Goal: Find specific page/section: Find specific page/section

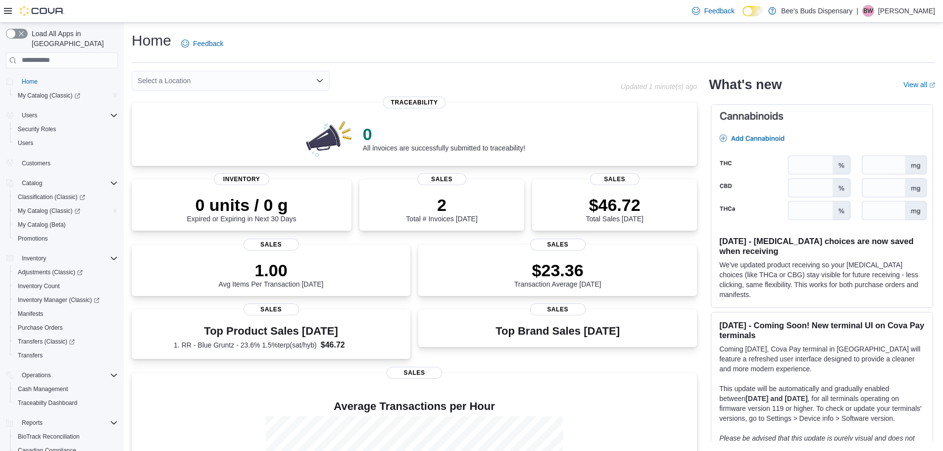
click at [197, 79] on div "Select a Location" at bounding box center [231, 81] width 198 height 20
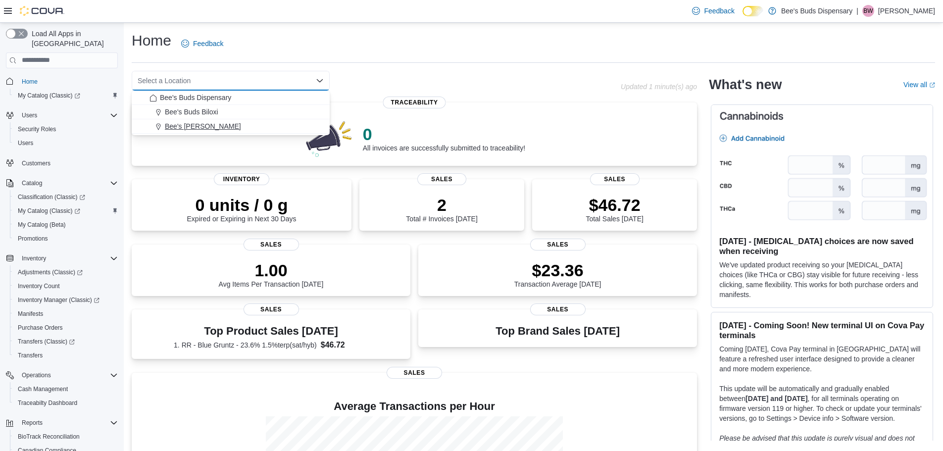
click at [197, 125] on span "Bee's Buds Wiggins" at bounding box center [203, 126] width 76 height 10
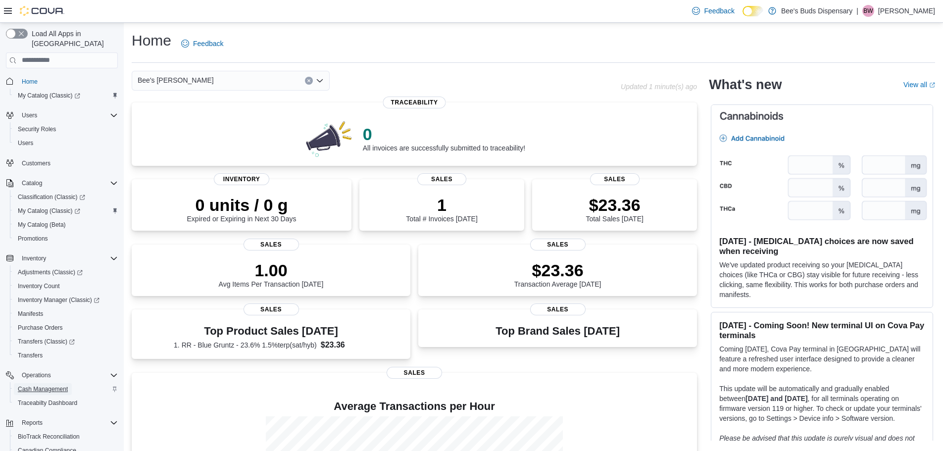
click at [33, 385] on span "Cash Management" at bounding box center [43, 389] width 50 height 8
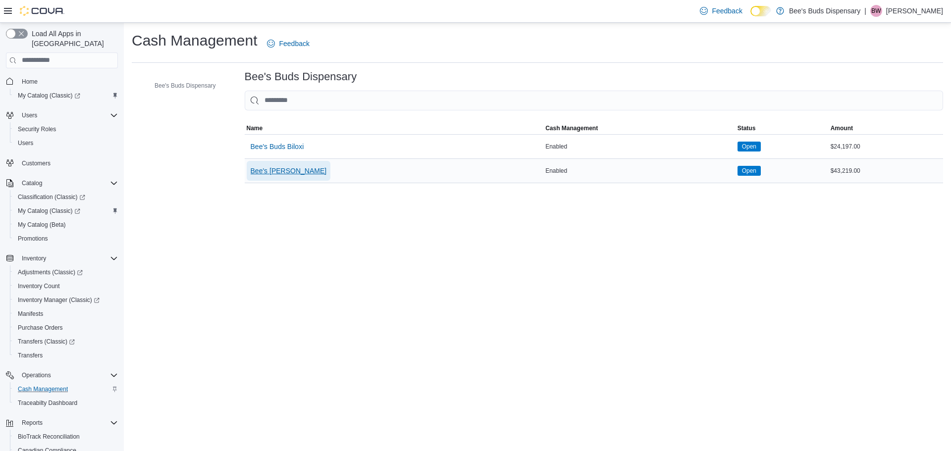
click at [295, 174] on span "Bee's [PERSON_NAME]" at bounding box center [289, 171] width 76 height 10
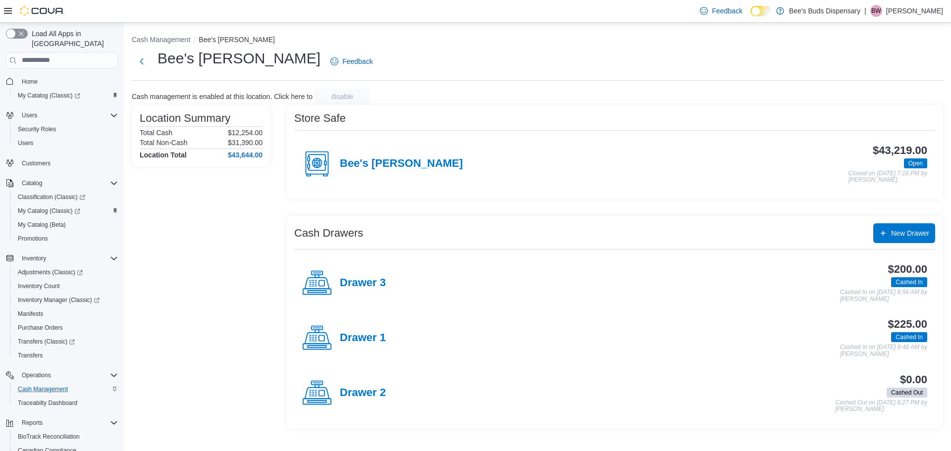
click at [384, 163] on h4 "Bee's [PERSON_NAME]" at bounding box center [401, 163] width 123 height 13
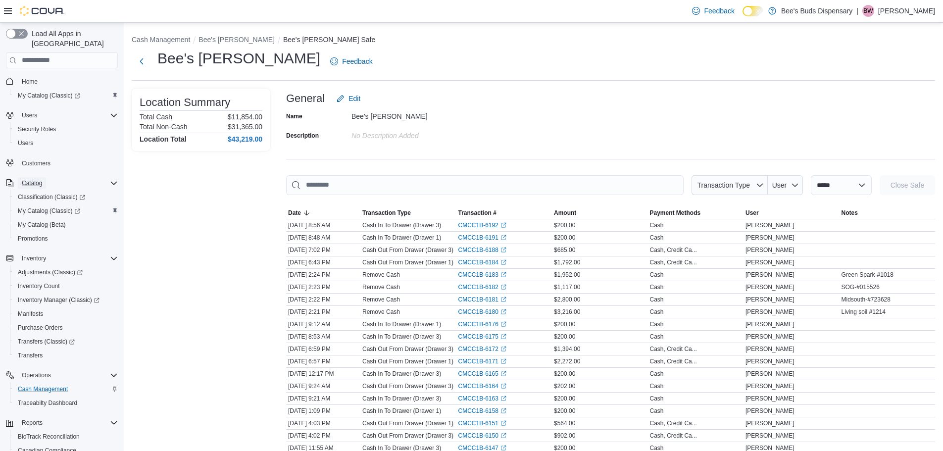
click at [31, 179] on span "Catalog" at bounding box center [32, 183] width 20 height 8
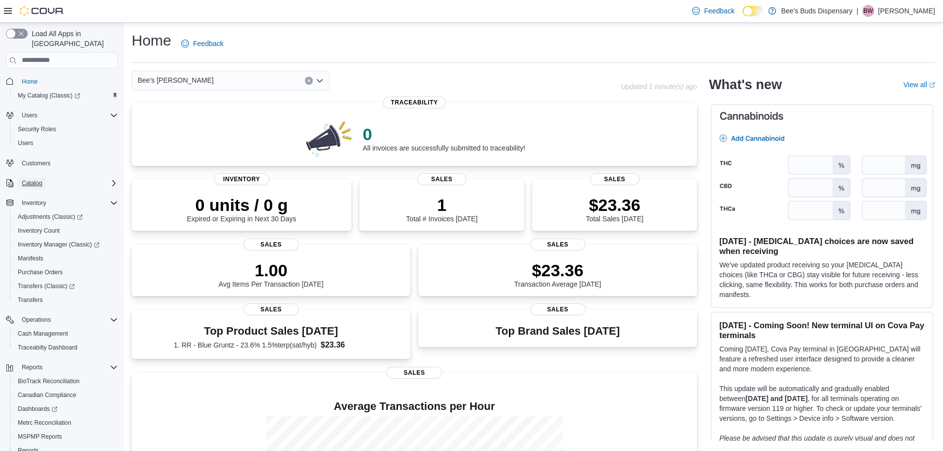
click at [35, 179] on span "Catalog" at bounding box center [32, 183] width 20 height 8
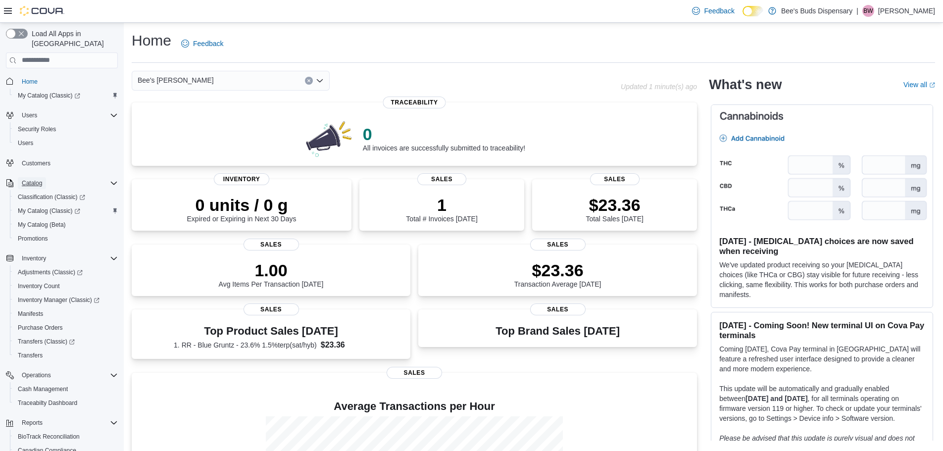
click at [35, 179] on span "Catalog" at bounding box center [32, 183] width 20 height 8
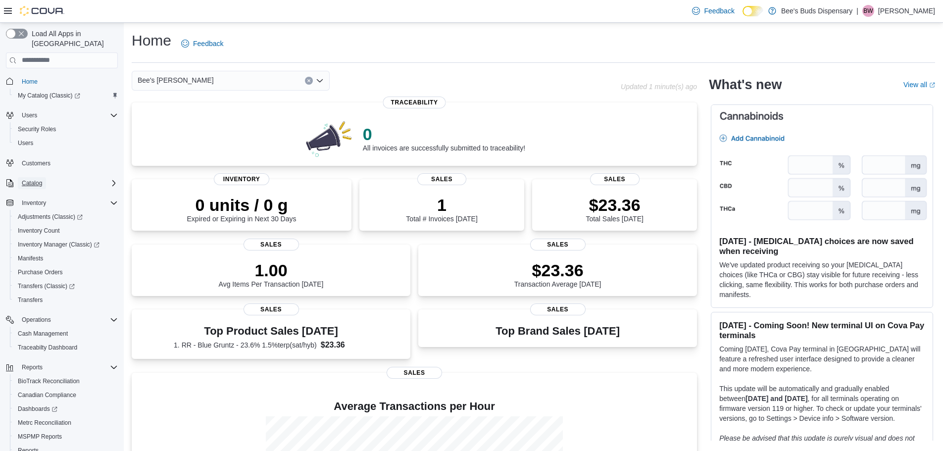
click at [35, 179] on span "Catalog" at bounding box center [32, 183] width 20 height 8
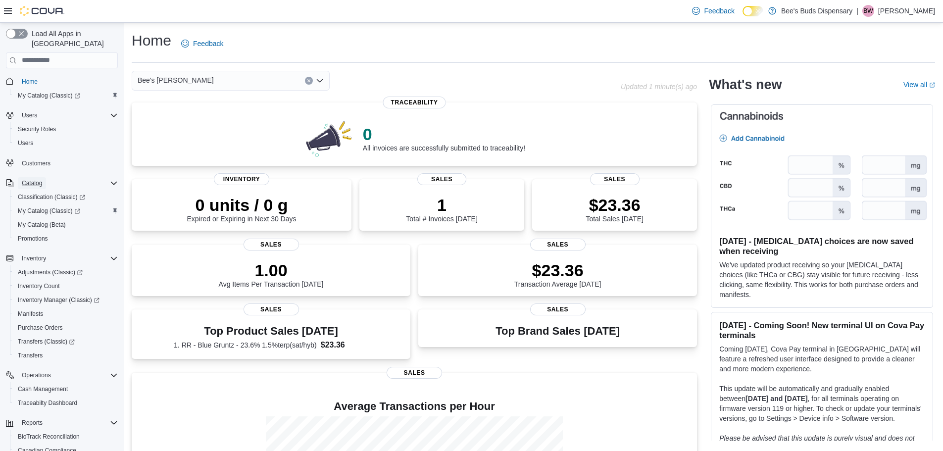
click at [35, 179] on span "Catalog" at bounding box center [32, 183] width 20 height 8
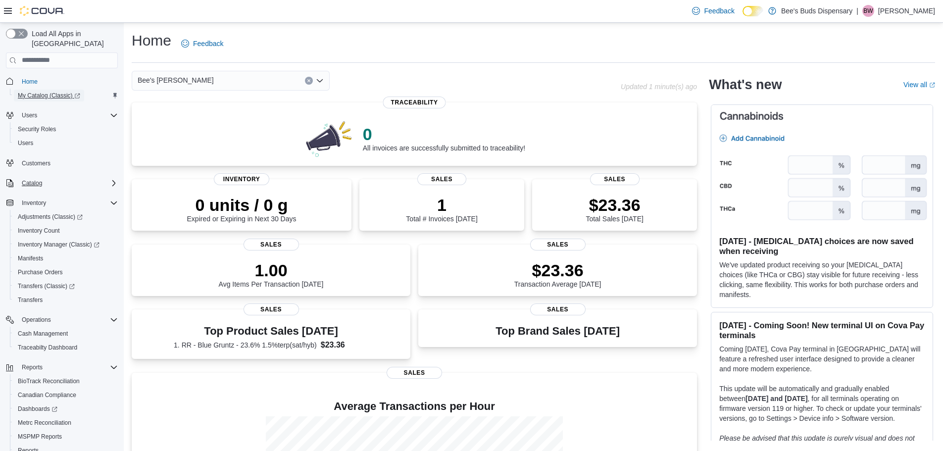
click at [35, 92] on span "My Catalog (Classic)" at bounding box center [49, 96] width 62 height 8
